Goal: Task Accomplishment & Management: Complete application form

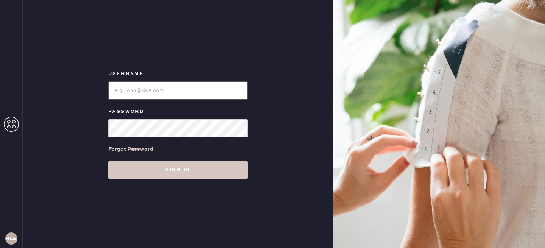
type input "reformationlowereastside"
click at [133, 84] on input "loginName" at bounding box center [177, 90] width 139 height 18
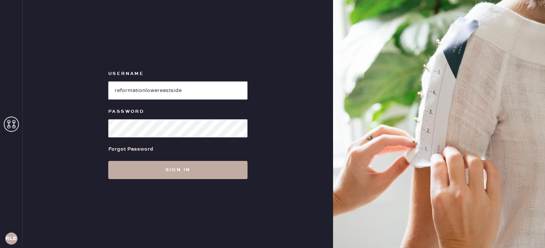
click at [154, 174] on button "Sign in" at bounding box center [177, 170] width 139 height 18
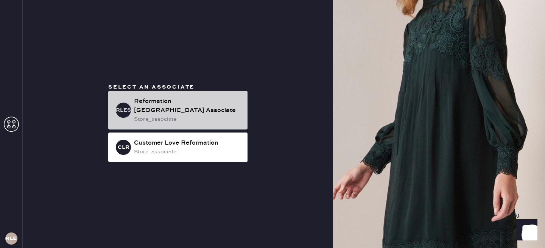
click at [180, 115] on div "store_associate" at bounding box center [188, 119] width 108 height 8
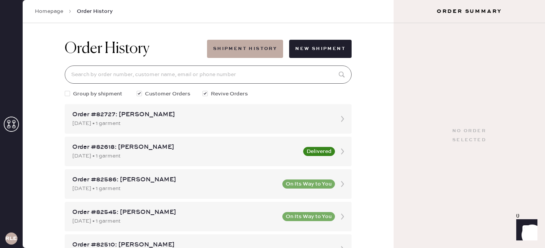
click at [200, 77] on input at bounding box center [208, 75] width 287 height 18
type input "c"
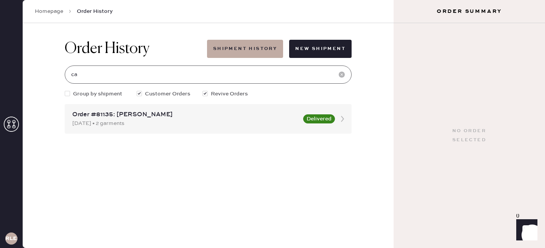
type input "c"
type input "9082001333"
click at [117, 122] on div "[DATE] • 2 garments" at bounding box center [185, 123] width 227 height 8
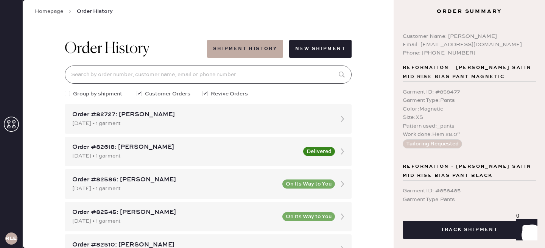
click at [153, 81] on input at bounding box center [208, 75] width 287 height 18
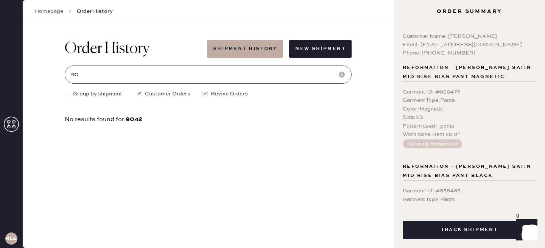
type input "9"
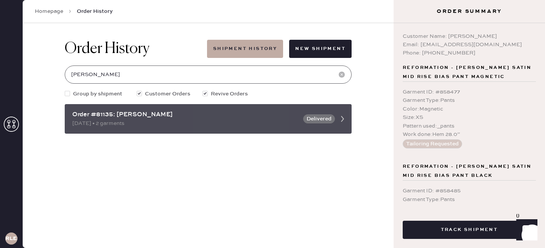
type input "[PERSON_NAME]"
click at [146, 116] on div "Order #81135: [PERSON_NAME]" at bounding box center [185, 114] width 227 height 9
click at [253, 126] on div "[DATE] • 2 garments" at bounding box center [185, 123] width 227 height 8
click at [134, 126] on div "[DATE] • 2 garments" at bounding box center [185, 123] width 227 height 8
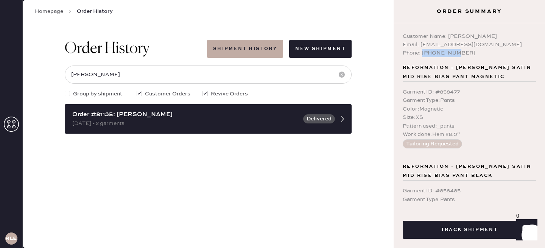
drag, startPoint x: 423, startPoint y: 52, endPoint x: 459, endPoint y: 52, distance: 36.0
click at [459, 52] on div "Phone: [PHONE_NUMBER]" at bounding box center [469, 53] width 133 height 8
copy div "9082001333"
click at [66, 10] on icon at bounding box center [70, 12] width 8 height 8
click at [61, 11] on link "Homepage" at bounding box center [49, 12] width 28 height 8
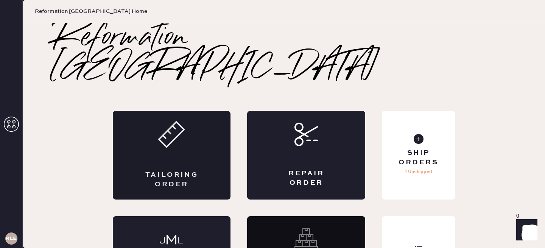
click at [203, 135] on div "Tailoring Order" at bounding box center [172, 155] width 118 height 89
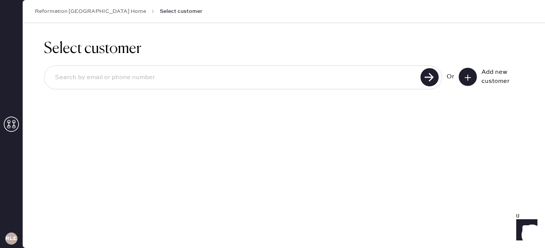
click at [204, 81] on input at bounding box center [234, 77] width 370 height 17
paste input "9082001333"
type input "9082001333"
click at [437, 76] on use at bounding box center [430, 77] width 18 height 18
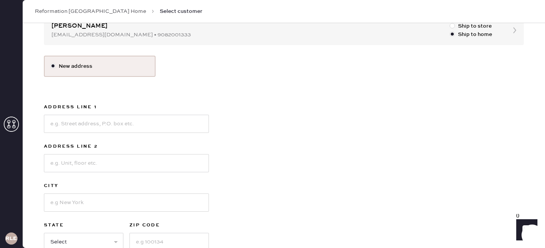
scroll to position [92, 0]
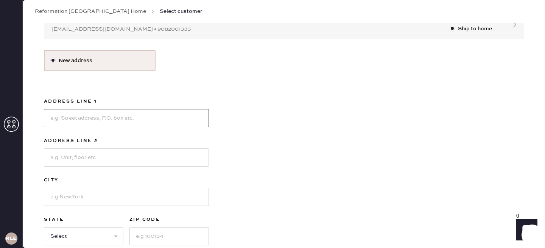
click at [133, 117] on input at bounding box center [126, 118] width 165 height 18
type input "188 [GEOGRAPHIC_DATA]"
click at [116, 149] on input at bounding box center [126, 157] width 165 height 18
type input "U"
type input "a"
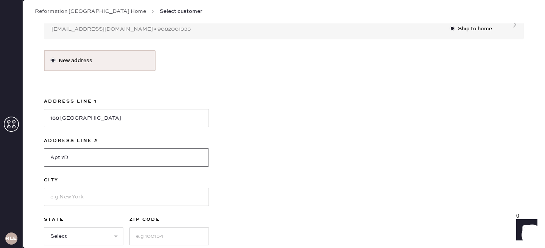
type input "Apt 7D"
click at [76, 205] on input at bounding box center [126, 197] width 165 height 18
type input "[US_STATE]"
select select "NY"
type input "10010"
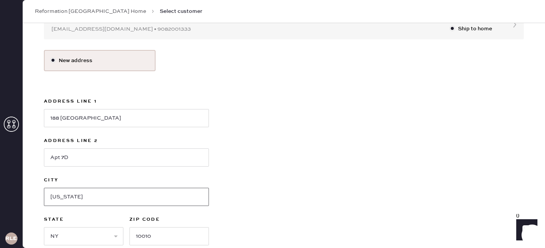
scroll to position [114, 0]
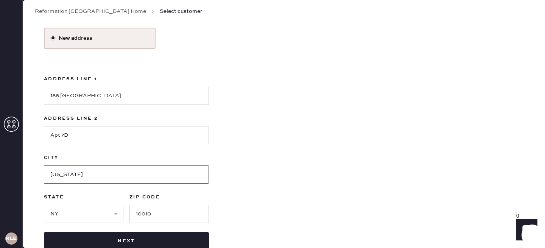
click at [54, 175] on input "[US_STATE]" at bounding box center [126, 175] width 165 height 18
type input "[US_STATE]"
click at [158, 212] on input "10010" at bounding box center [170, 214] width 80 height 18
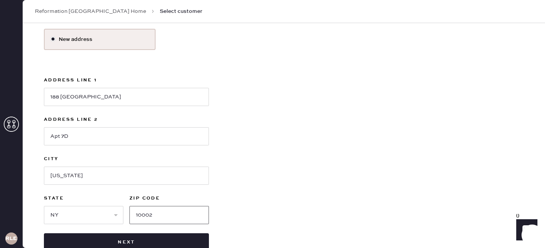
type input "10002"
click at [109, 95] on input "188 [GEOGRAPHIC_DATA]" at bounding box center [126, 97] width 165 height 18
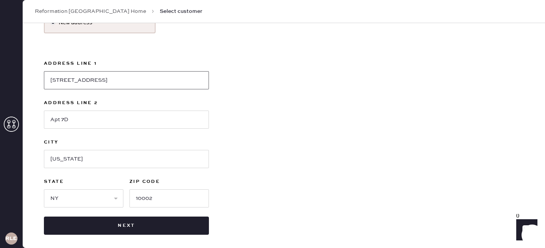
scroll to position [130, 0]
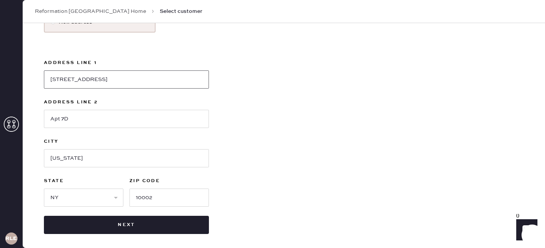
type input "[STREET_ADDRESS]"
click at [54, 160] on input "[US_STATE]" at bounding box center [126, 158] width 165 height 18
click at [65, 159] on input "[US_STATE]" at bounding box center [126, 158] width 165 height 18
type input "[US_STATE]"
click at [385, 128] on div "New address Address Line [GEOGRAPHIC_DATA] Line [GEOGRAPHIC_DATA] [US_STATE][GE…" at bounding box center [284, 122] width 480 height 223
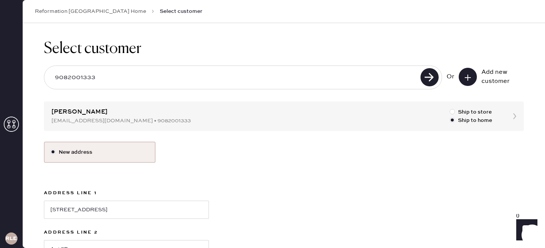
scroll to position [133, 0]
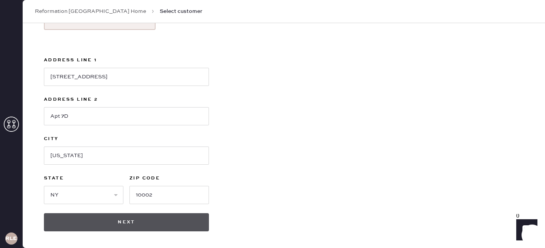
click at [151, 226] on button "Next" at bounding box center [126, 222] width 165 height 18
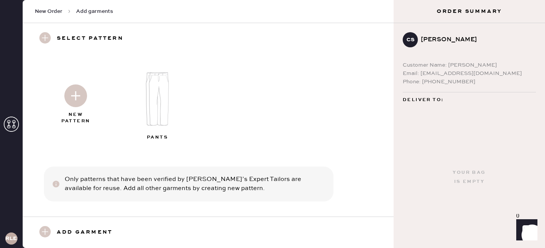
scroll to position [3, 0]
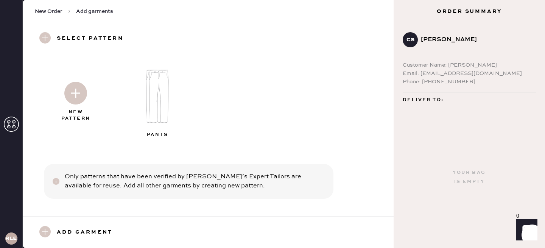
click at [165, 92] on img at bounding box center [159, 97] width 82 height 66
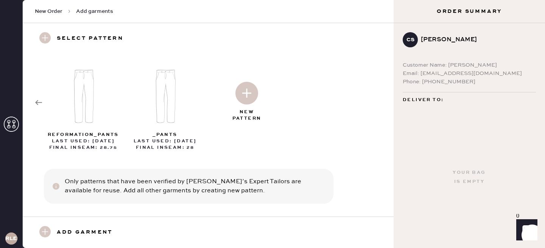
scroll to position [8, 0]
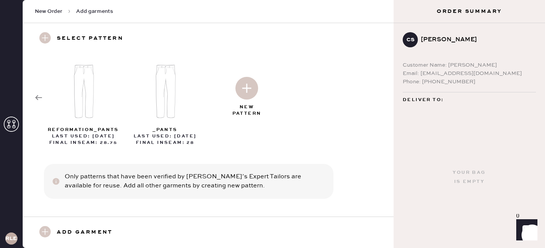
click at [244, 89] on img at bounding box center [247, 88] width 23 height 23
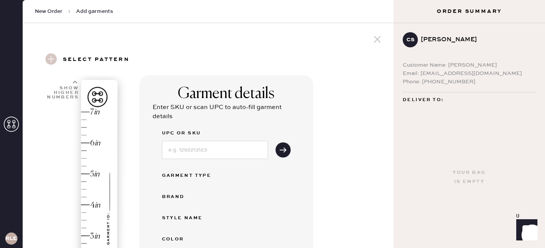
select select "4"
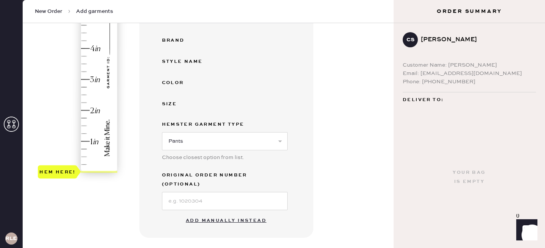
scroll to position [178, 0]
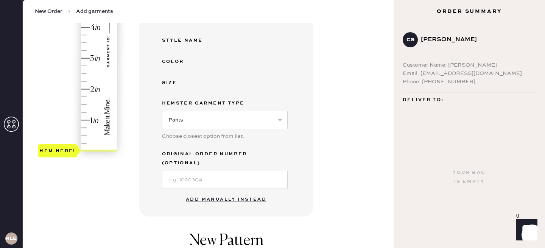
click at [216, 192] on button "Add manually instead" at bounding box center [226, 199] width 90 height 15
select select "4"
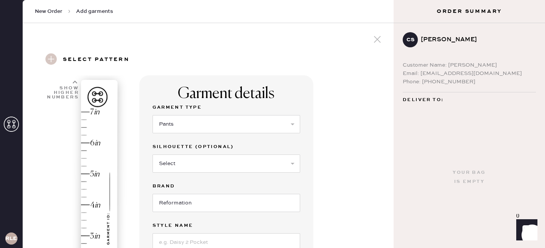
scroll to position [46, 0]
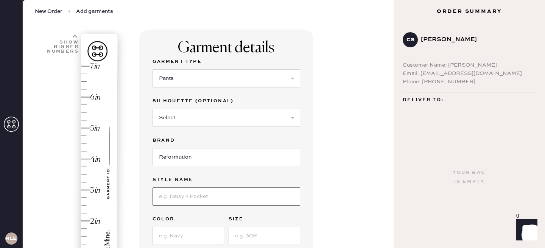
click at [176, 201] on input at bounding box center [227, 196] width 148 height 18
type input "Vida Low Rise Pant"
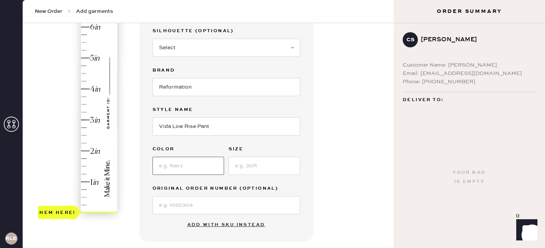
click at [194, 170] on input at bounding box center [189, 166] width 72 height 18
type input "Black"
click at [257, 164] on input at bounding box center [265, 166] width 72 height 18
type input "0"
type input "2.5"
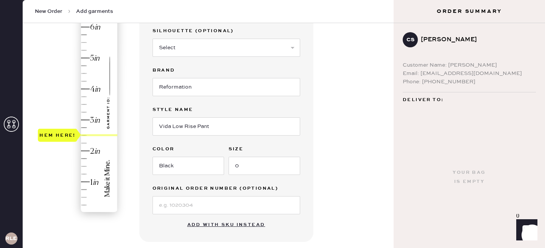
click at [87, 132] on div "Hem here!" at bounding box center [78, 104] width 81 height 223
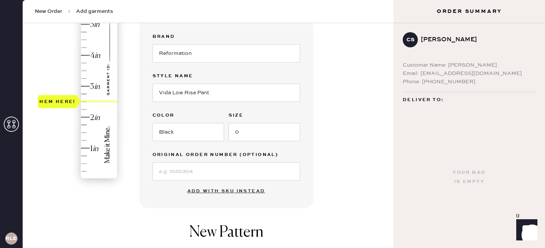
scroll to position [286, 0]
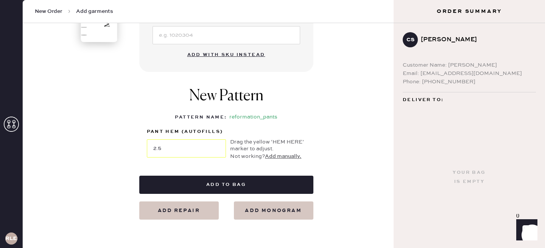
click at [170, 208] on button "Add repair" at bounding box center [179, 211] width 80 height 18
select select "4"
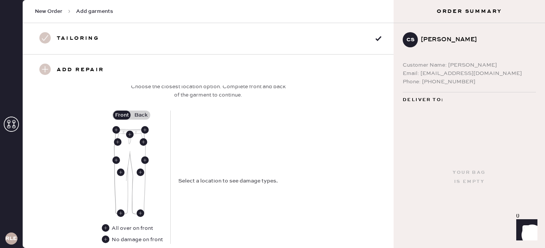
scroll to position [309, 0]
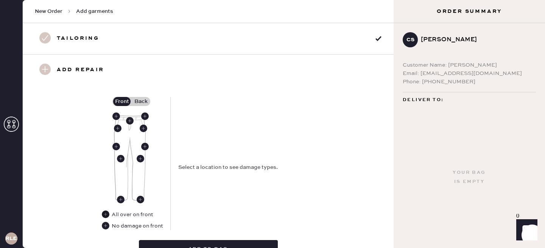
click at [106, 214] on use at bounding box center [106, 215] width 8 height 8
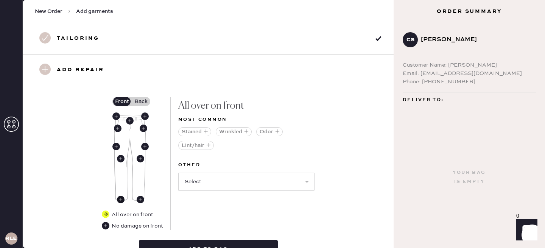
click at [122, 198] on use at bounding box center [121, 200] width 8 height 8
click at [105, 213] on use at bounding box center [106, 215] width 8 height 8
click at [122, 196] on use at bounding box center [121, 200] width 8 height 8
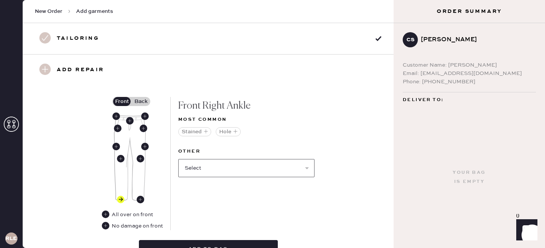
click at [207, 168] on select "Select Broken / Ripped Hem Broken Beads Broken Belt Loop Broken Button Broken E…" at bounding box center [246, 168] width 136 height 18
select select "1756"
click at [178, 159] on select "Select Broken / Ripped Hem Broken Beads Broken Belt Loop Broken Button Broken E…" at bounding box center [246, 168] width 136 height 18
select select
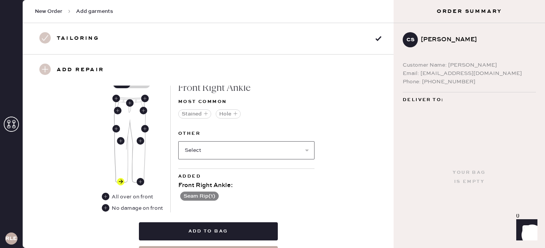
scroll to position [298, 0]
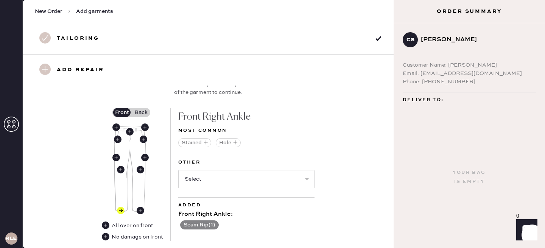
click at [145, 112] on label "Back" at bounding box center [140, 112] width 19 height 9
click at [141, 112] on input "Back" at bounding box center [141, 112] width 0 height 0
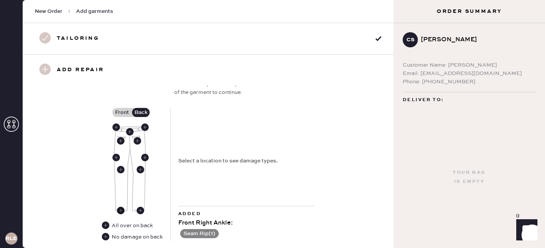
click at [122, 207] on use at bounding box center [121, 211] width 8 height 8
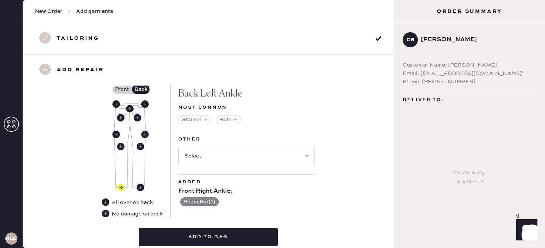
scroll to position [326, 0]
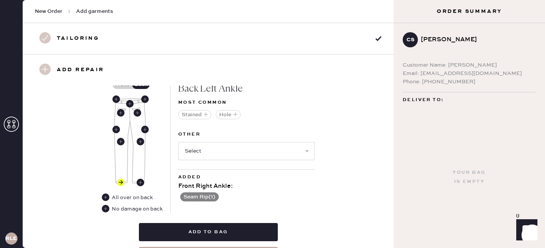
click at [202, 197] on button "Seam Rip ( 1 )" at bounding box center [199, 196] width 39 height 9
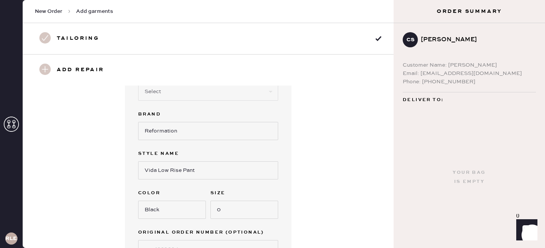
scroll to position [0, 0]
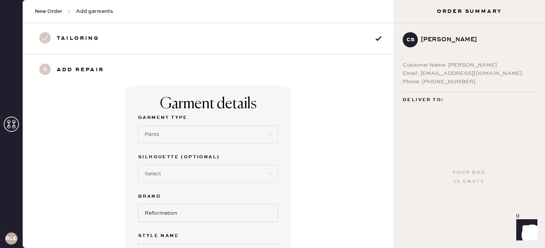
click at [81, 41] on h3 "Tailoring" at bounding box center [78, 38] width 42 height 13
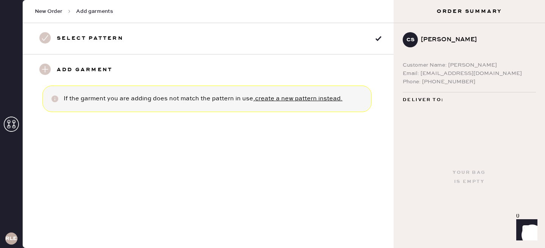
click at [105, 67] on h3 "Add garment" at bounding box center [85, 70] width 56 height 13
click at [114, 36] on h3 "Select pattern" at bounding box center [90, 38] width 67 height 13
click at [65, 34] on h3 "Select pattern" at bounding box center [90, 38] width 67 height 13
click at [48, 36] on use at bounding box center [44, 37] width 11 height 11
click at [46, 69] on use at bounding box center [44, 69] width 11 height 11
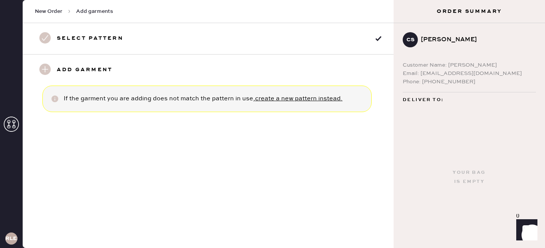
click at [76, 65] on h3 "Add garment" at bounding box center [85, 70] width 56 height 13
click at [95, 39] on h3 "Select pattern" at bounding box center [90, 38] width 67 height 13
click at [97, 15] on div "New Order Add garments" at bounding box center [208, 11] width 371 height 23
click at [98, 13] on span "Add garments" at bounding box center [94, 12] width 37 height 8
click at [59, 70] on h3 "Add garment" at bounding box center [85, 70] width 56 height 13
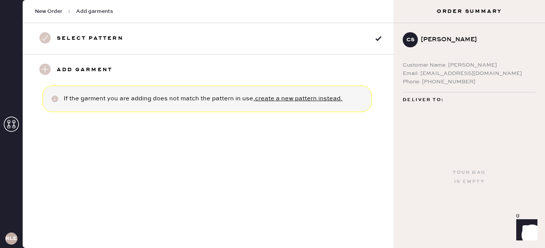
click at [36, 69] on div at bounding box center [43, 70] width 16 height 13
click at [283, 98] on link "create a new pattern instead." at bounding box center [298, 98] width 87 height 7
select select "4"
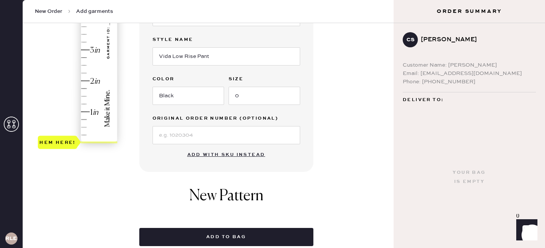
scroll to position [163, 0]
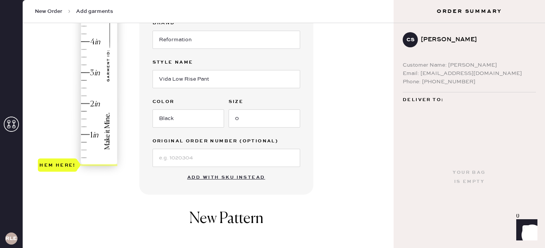
click at [87, 88] on div "Hem here!" at bounding box center [78, 56] width 81 height 223
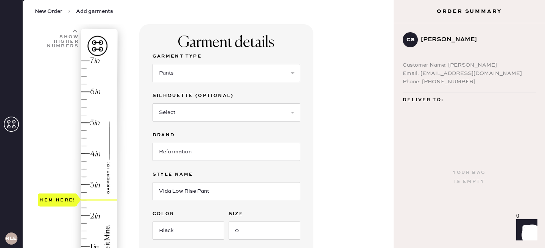
scroll to position [0, 0]
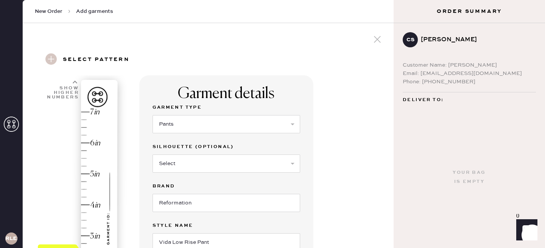
click at [379, 35] on icon at bounding box center [377, 39] width 11 height 11
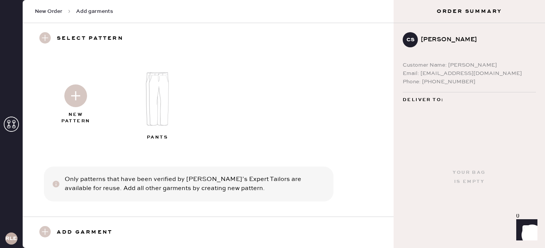
scroll to position [3, 0]
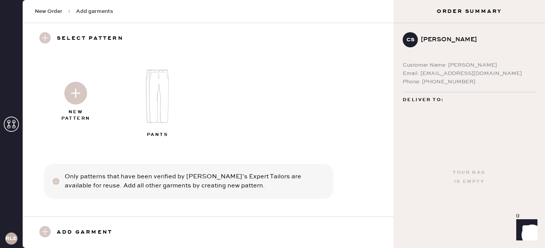
click at [160, 92] on img at bounding box center [159, 97] width 82 height 66
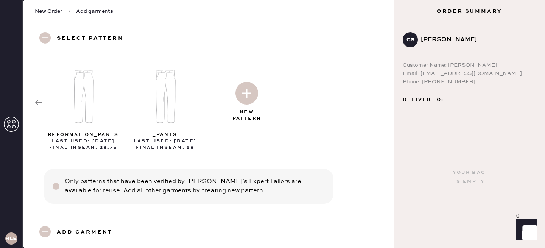
scroll to position [8, 0]
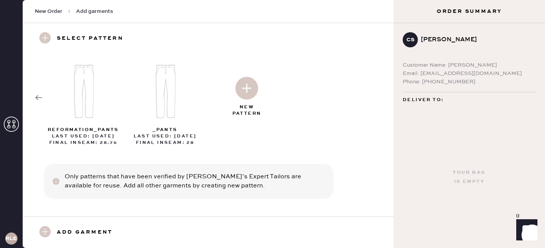
click at [244, 85] on img at bounding box center [247, 88] width 23 height 23
select select "4"
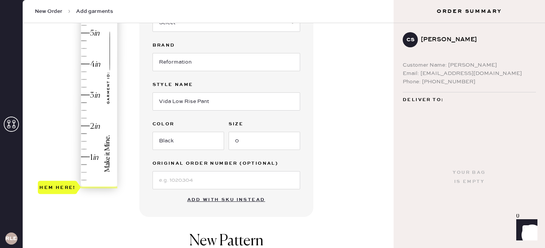
scroll to position [136, 0]
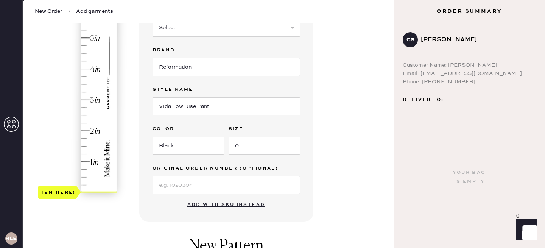
click at [86, 115] on div "Hem here!" at bounding box center [78, 84] width 81 height 223
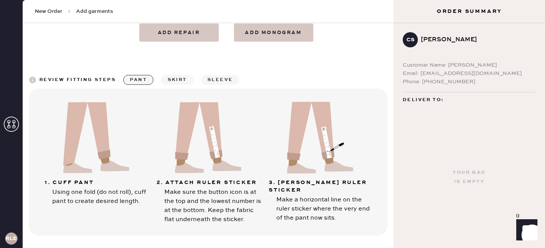
scroll to position [377, 0]
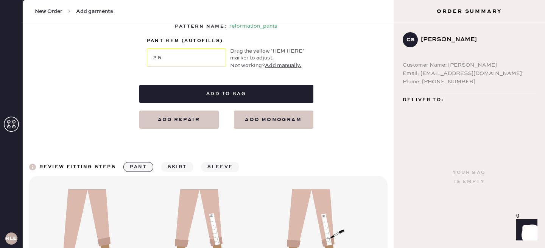
click at [173, 121] on button "Add repair" at bounding box center [179, 120] width 80 height 18
select select "4"
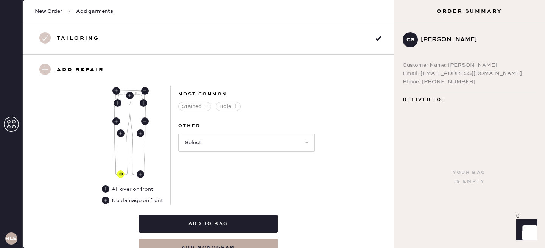
scroll to position [325, 0]
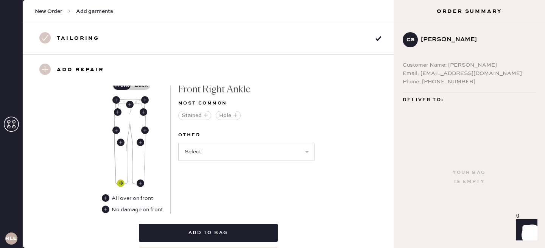
click at [121, 181] on use at bounding box center [121, 184] width 8 height 8
click at [209, 148] on select "Select Broken / Ripped Hem Broken Beads Broken Belt Loop Broken Button Broken E…" at bounding box center [246, 152] width 136 height 18
select select "1756"
click at [178, 143] on select "Select Broken / Ripped Hem Broken Beads Broken Belt Loop Broken Button Broken E…" at bounding box center [246, 152] width 136 height 18
select select
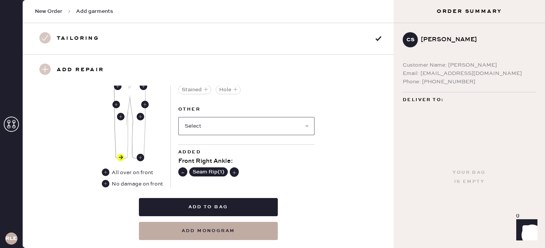
scroll to position [352, 0]
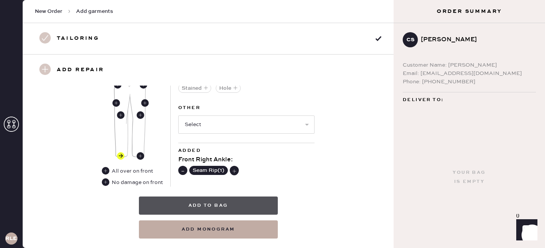
click at [196, 207] on button "Add to bag" at bounding box center [208, 206] width 139 height 18
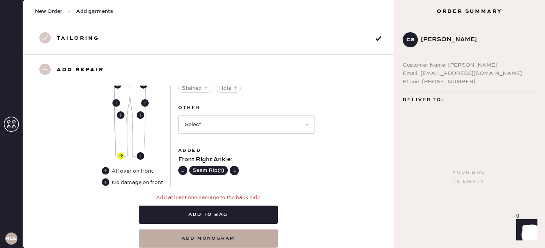
scroll to position [311, 0]
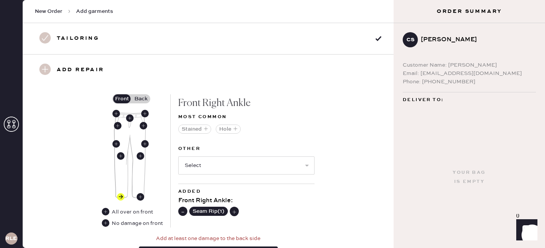
click at [136, 97] on label "Back" at bounding box center [140, 98] width 19 height 9
click at [141, 99] on input "Back" at bounding box center [141, 99] width 0 height 0
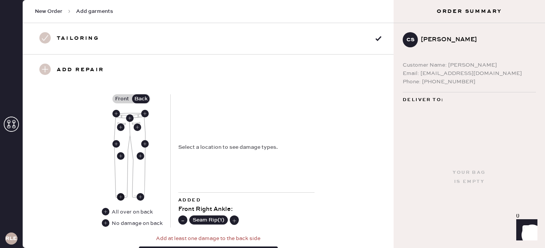
click at [122, 197] on use at bounding box center [121, 197] width 8 height 8
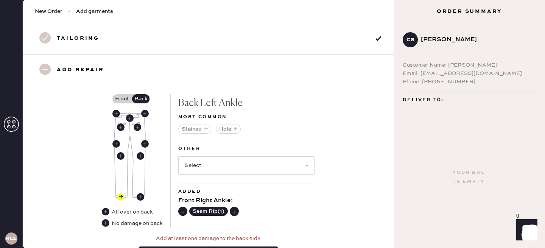
click at [236, 209] on use at bounding box center [234, 212] width 8 height 8
click at [183, 208] on use at bounding box center [183, 212] width 8 height 8
click at [196, 162] on select "Select Broken / Ripped Hem Broken Beads Broken Belt Loop Broken Button Broken E…" at bounding box center [246, 165] width 136 height 18
select select "1756"
click at [178, 156] on select "Select Broken / Ripped Hem Broken Beads Broken Belt Loop Broken Button Broken E…" at bounding box center [246, 165] width 136 height 18
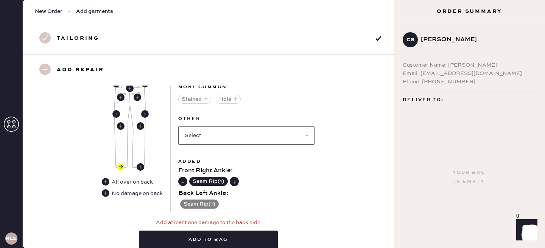
scroll to position [316, 0]
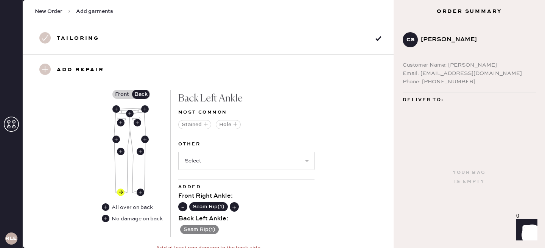
click at [204, 227] on button "Seam Rip ( 1 )" at bounding box center [199, 229] width 39 height 9
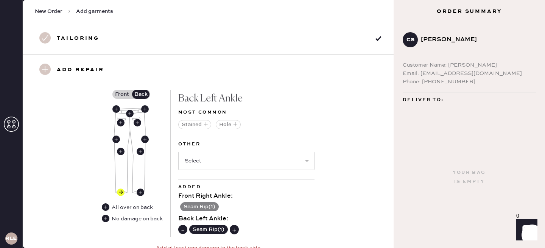
click at [181, 230] on use at bounding box center [183, 230] width 8 height 8
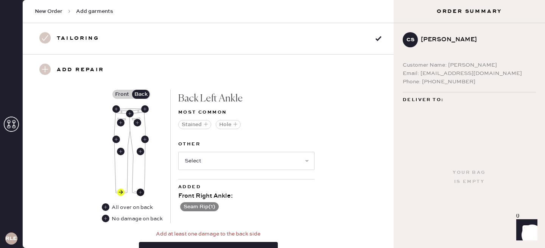
click at [140, 190] on use at bounding box center [141, 193] width 8 height 8
click at [200, 167] on select "Select Broken / Ripped Hem Broken Beads Broken Belt Loop Broken Button Broken E…" at bounding box center [246, 161] width 136 height 18
select select "1756"
click at [178, 152] on select "Select Broken / Ripped Hem Broken Beads Broken Belt Loop Broken Button Broken E…" at bounding box center [246, 161] width 136 height 18
select select
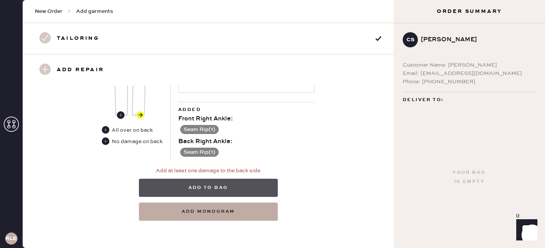
click at [222, 186] on button "Add to bag" at bounding box center [208, 188] width 139 height 18
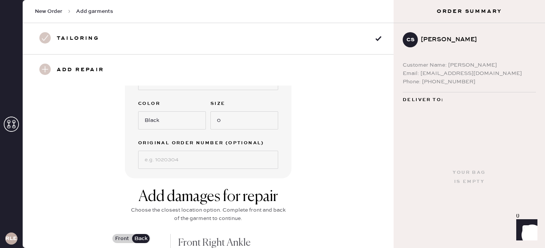
scroll to position [106, 0]
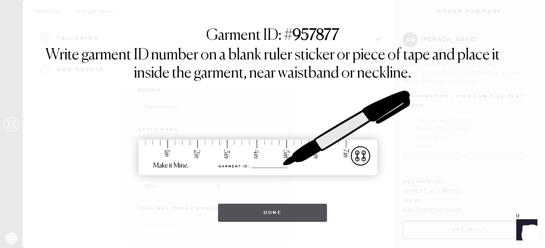
click at [272, 210] on button "Done" at bounding box center [272, 213] width 109 height 18
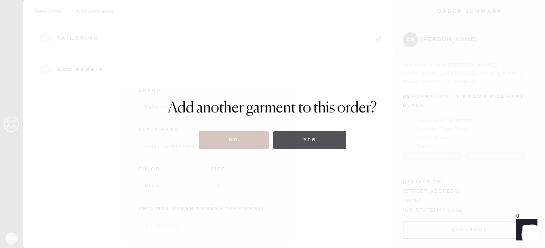
click at [323, 144] on button "Yes" at bounding box center [309, 140] width 73 height 18
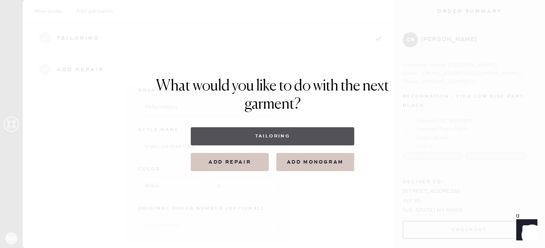
click at [288, 130] on button "Tailoring" at bounding box center [272, 136] width 163 height 18
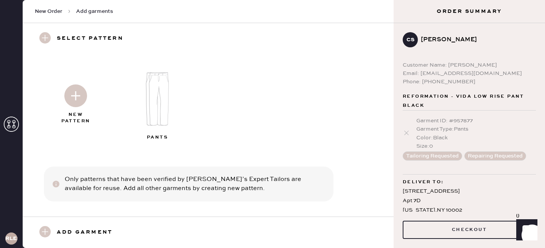
click at [151, 100] on img at bounding box center [159, 99] width 82 height 66
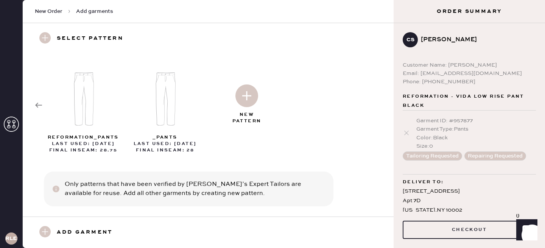
scroll to position [25, 0]
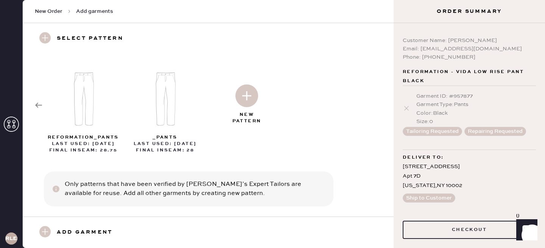
click at [245, 93] on img at bounding box center [247, 95] width 23 height 23
select select "4"
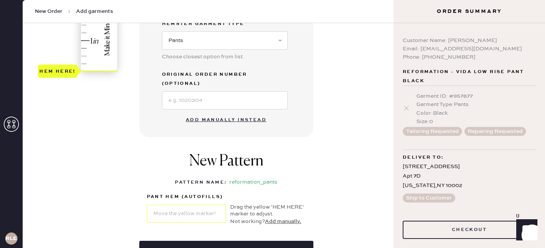
scroll to position [277, 0]
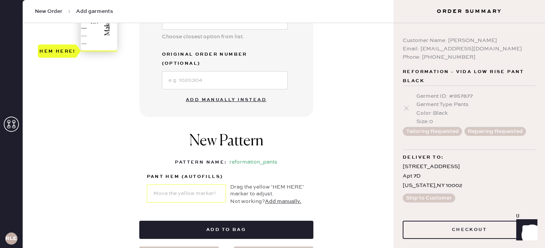
click at [238, 92] on button "Add manually instead" at bounding box center [226, 99] width 90 height 15
select select "4"
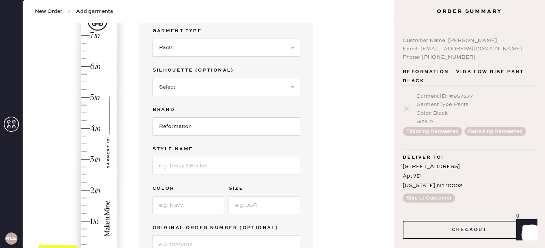
scroll to position [60, 0]
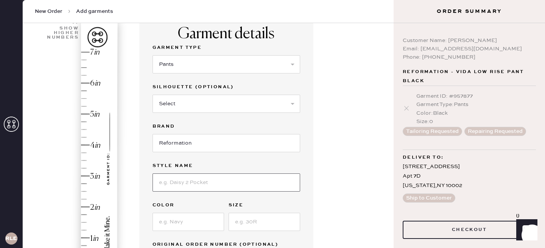
click at [183, 187] on input at bounding box center [227, 182] width 148 height 18
type input "[PERSON_NAME] Satin Mid Rise Bias Pant"
click at [207, 220] on input at bounding box center [189, 222] width 72 height 18
type input "Midnight"
click at [256, 219] on input at bounding box center [265, 222] width 72 height 18
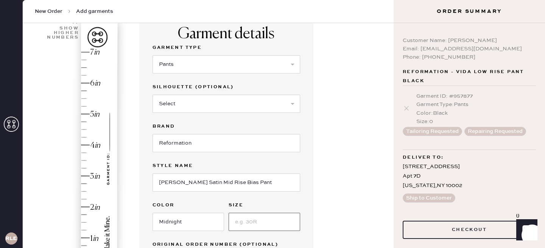
type input "XS"
type input "1.75"
click at [85, 212] on div "Hem here!" at bounding box center [78, 160] width 81 height 223
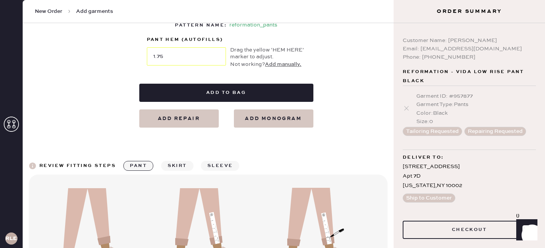
scroll to position [286, 0]
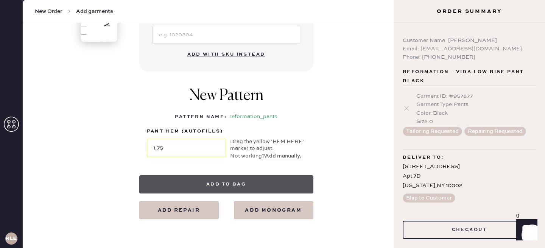
click at [217, 181] on button "Add to bag" at bounding box center [226, 184] width 174 height 18
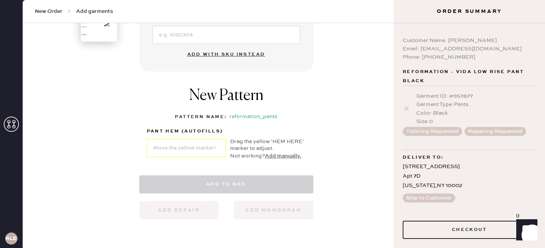
select select "4"
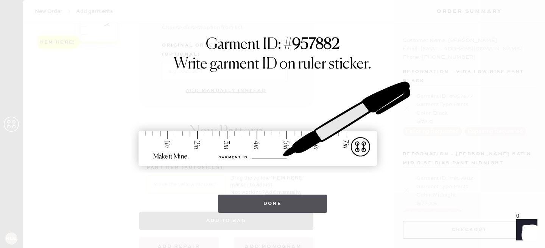
click at [243, 201] on button "Done" at bounding box center [272, 204] width 109 height 18
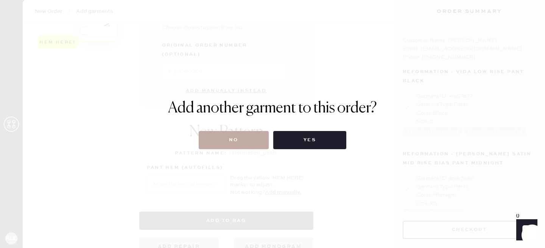
click at [233, 143] on button "No" at bounding box center [234, 140] width 70 height 18
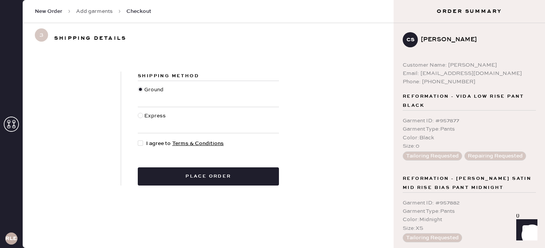
click at [139, 145] on div at bounding box center [140, 143] width 5 height 5
click at [138, 140] on input "I agree to Terms & Conditions" at bounding box center [138, 139] width 0 height 0
checkbox input "true"
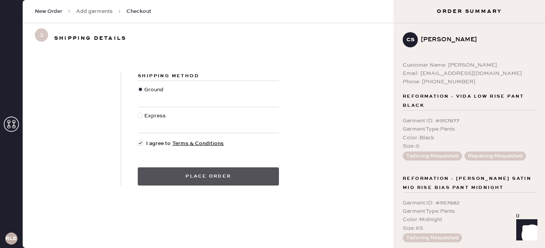
click at [195, 178] on button "Place order" at bounding box center [208, 176] width 141 height 18
